Goal: Information Seeking & Learning: Learn about a topic

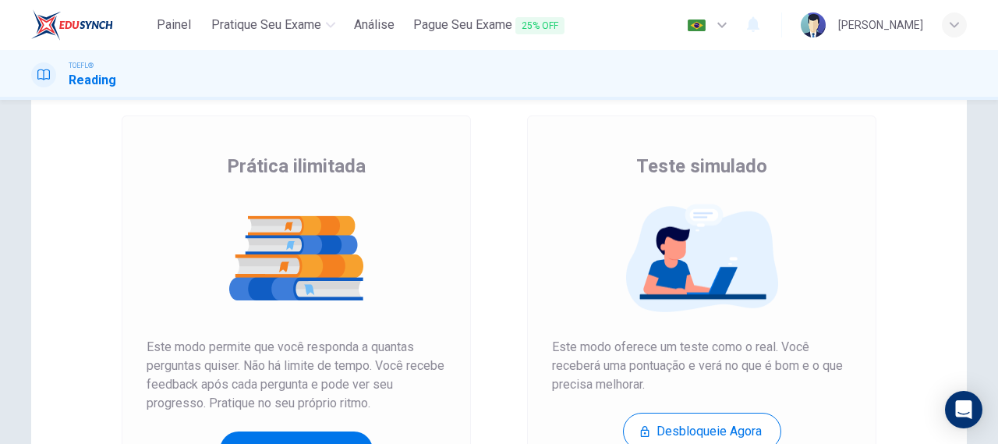
scroll to position [310, 0]
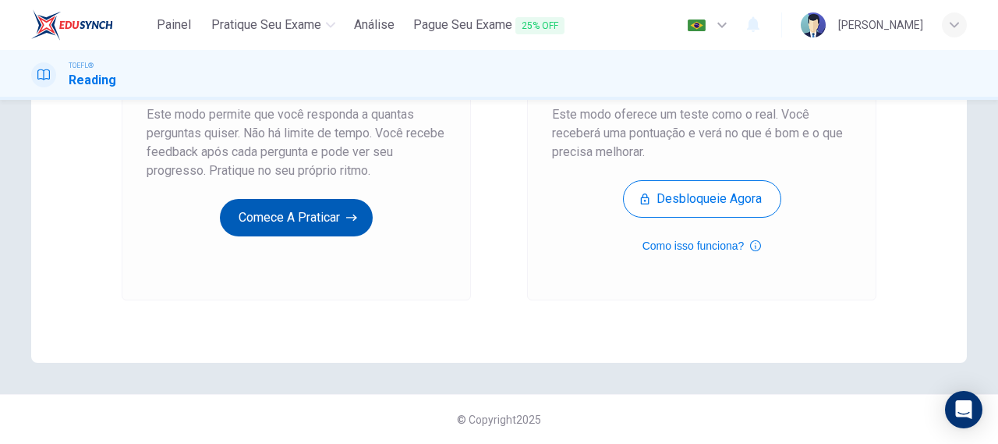
click at [315, 200] on button "Comece a praticar" at bounding box center [296, 217] width 153 height 37
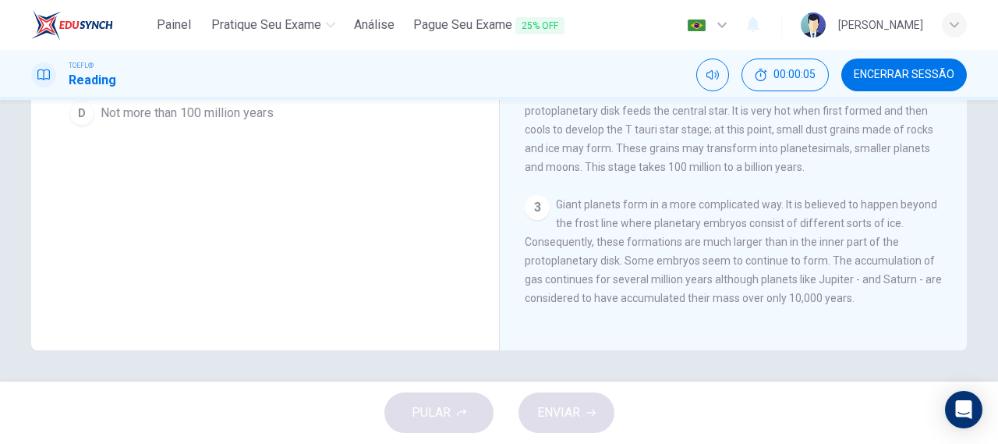
scroll to position [0, 0]
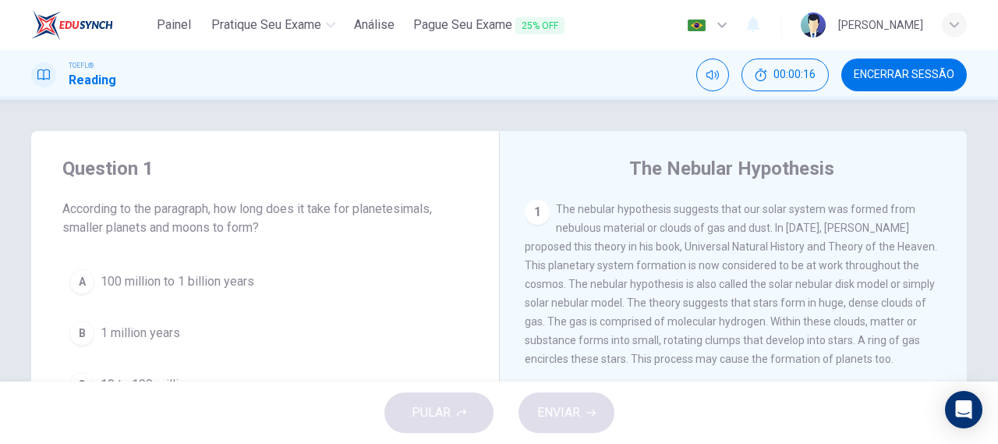
click at [926, 52] on div "TOEFL® Reading 00:00:16 Encerrar Sessão" at bounding box center [499, 75] width 998 height 50
click at [913, 64] on button "Encerrar Sessão" at bounding box center [904, 74] width 126 height 33
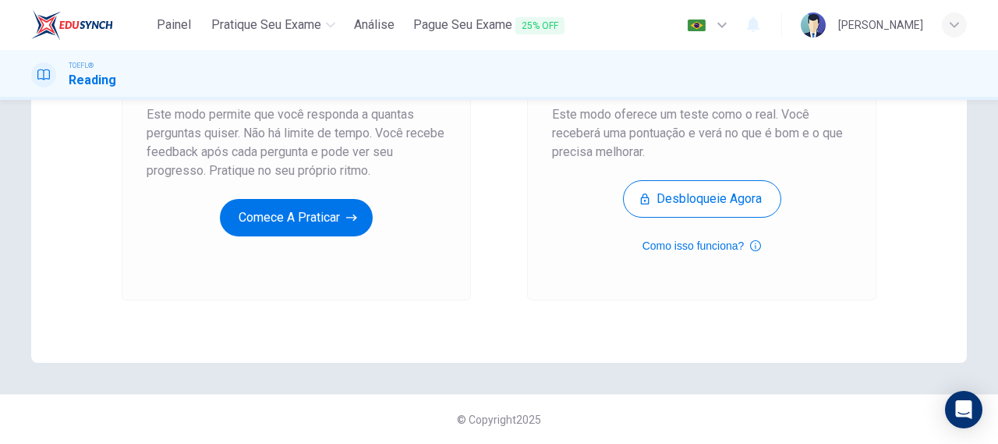
scroll to position [154, 0]
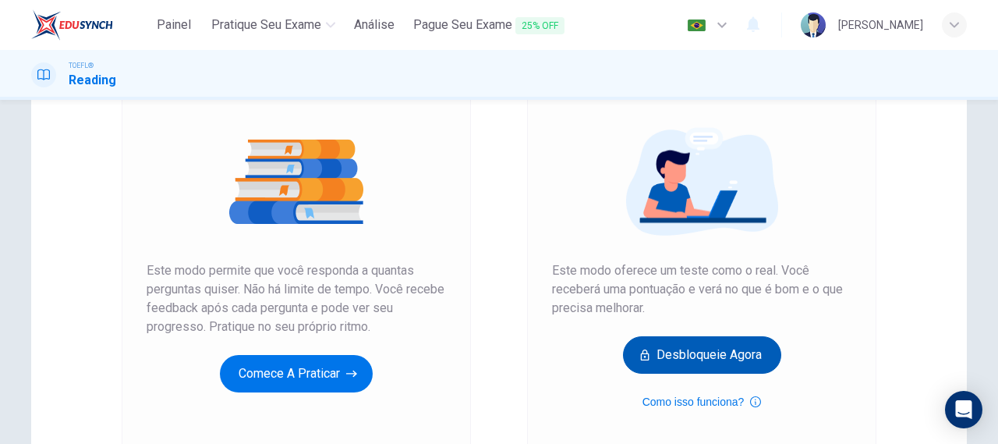
click at [677, 357] on button "Desbloqueie agora" at bounding box center [702, 354] width 158 height 37
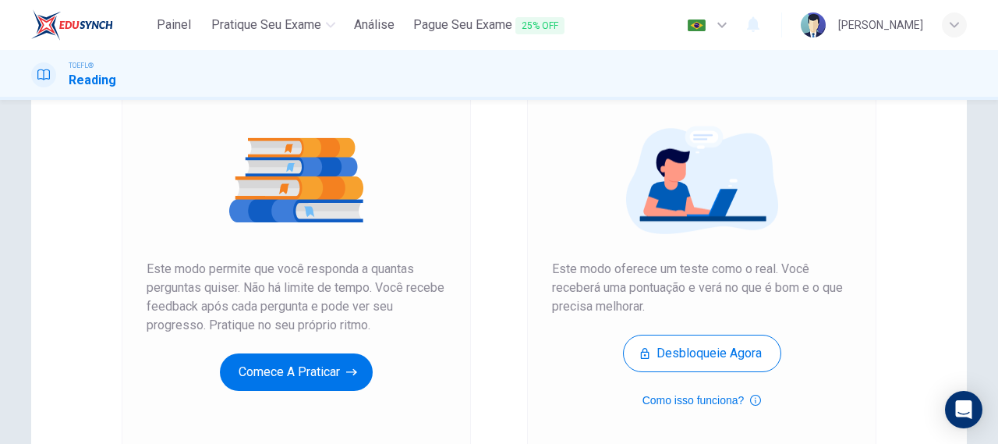
scroll to position [234, 0]
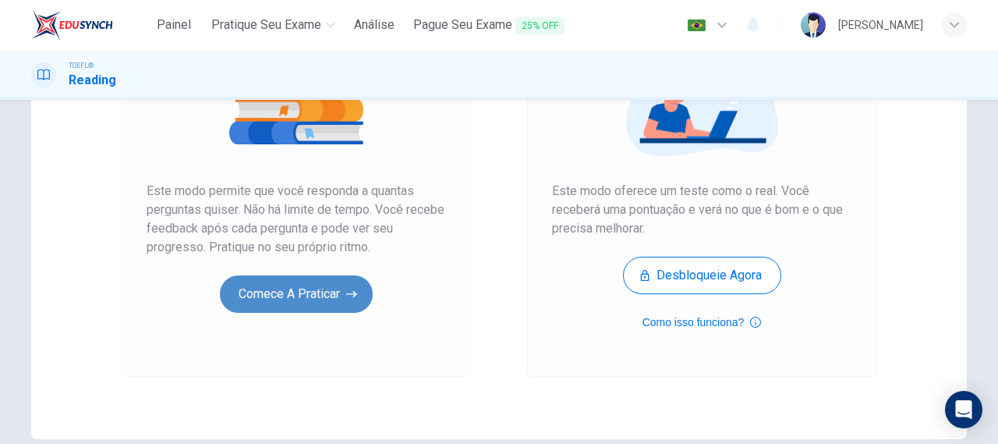
click at [326, 292] on button "Comece a praticar" at bounding box center [296, 293] width 153 height 37
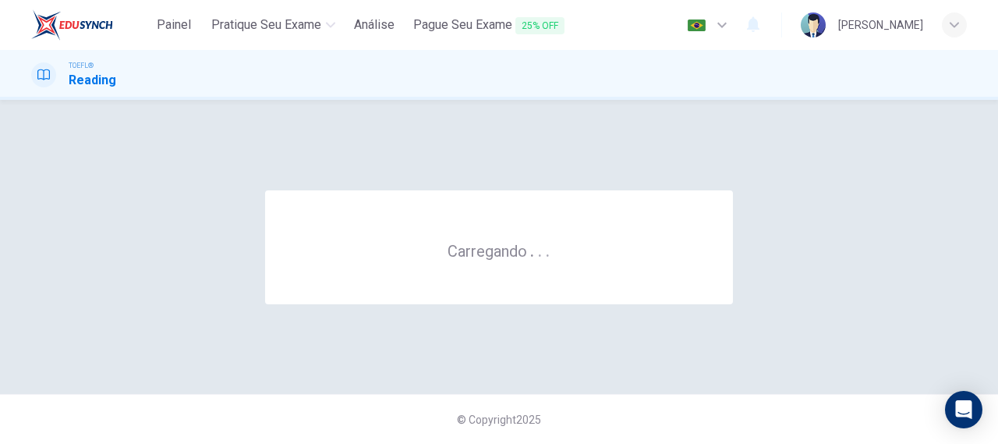
scroll to position [0, 0]
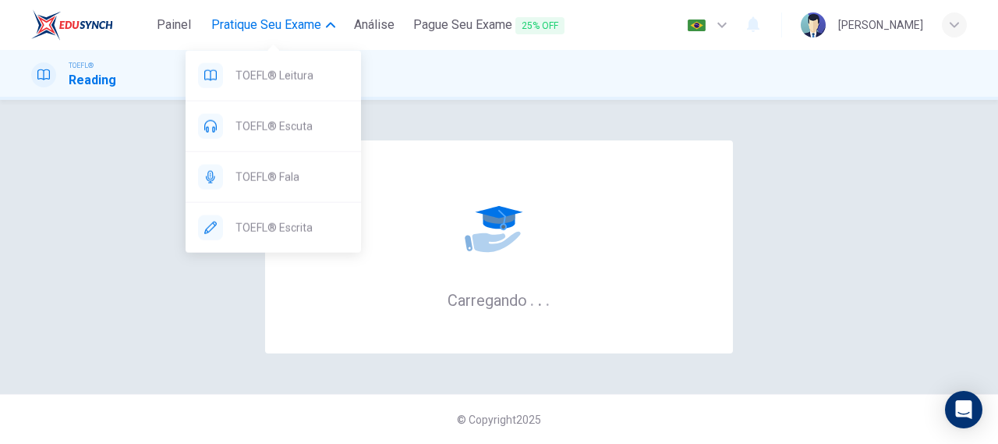
click at [274, 23] on span "Pratique seu exame" at bounding box center [266, 25] width 110 height 19
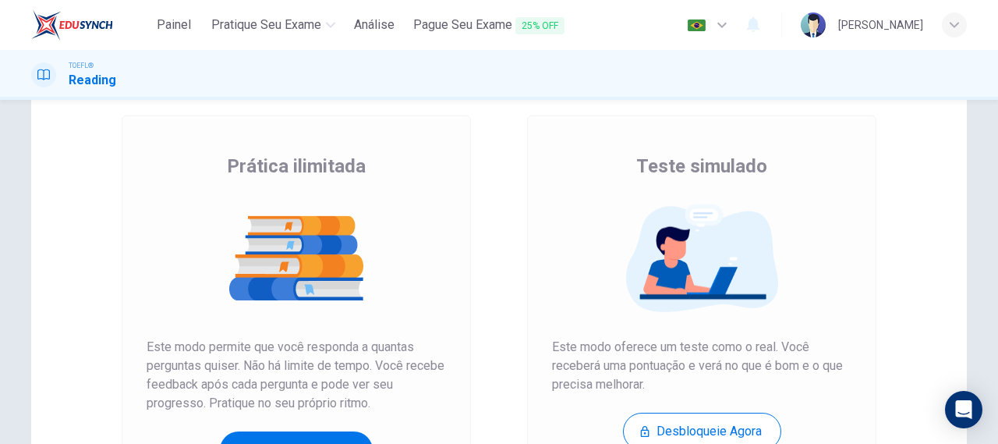
scroll to position [156, 0]
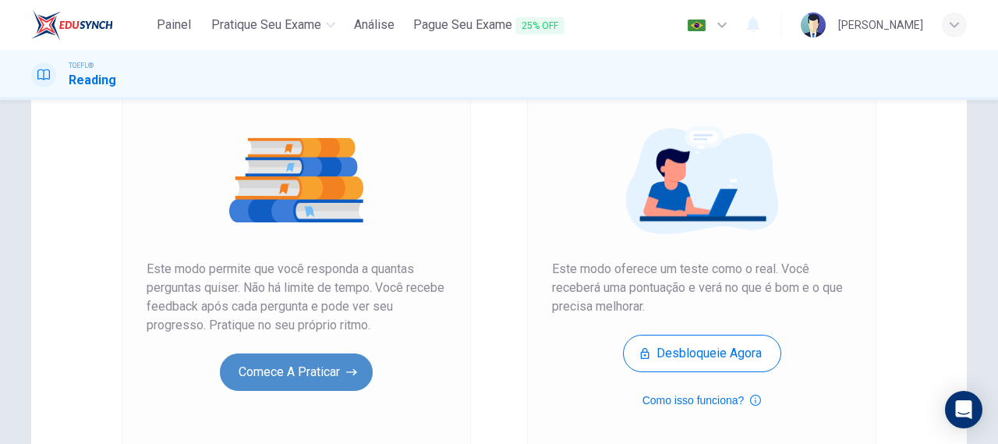
click at [324, 373] on button "Comece a praticar" at bounding box center [296, 371] width 153 height 37
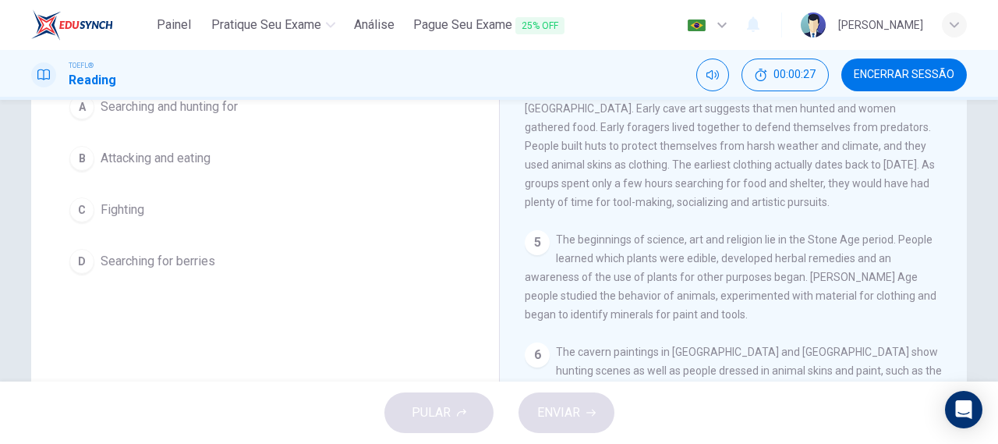
scroll to position [0, 0]
